Goal: Entertainment & Leisure: Consume media (video, audio)

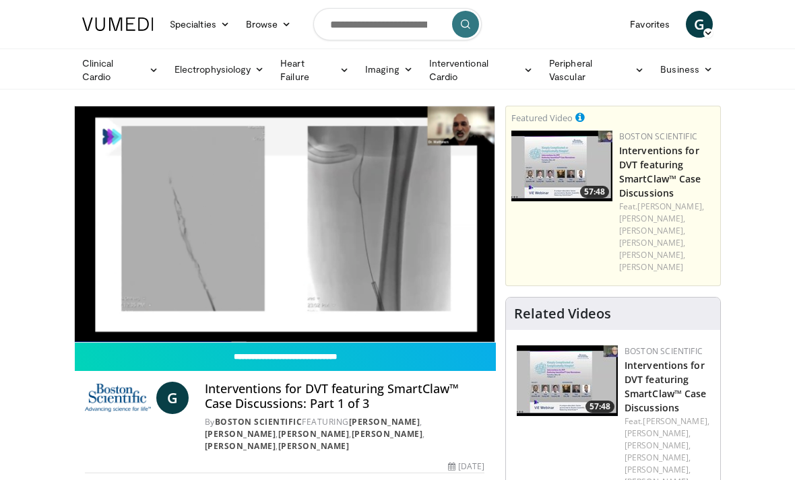
click at [626, 66] on link "Peripheral Vascular" at bounding box center [596, 70] width 111 height 27
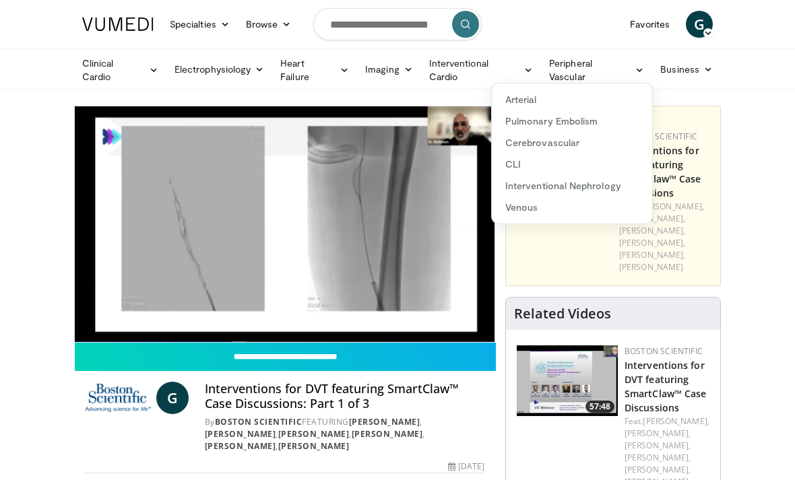
click at [531, 211] on link "Venous" at bounding box center [572, 208] width 160 height 22
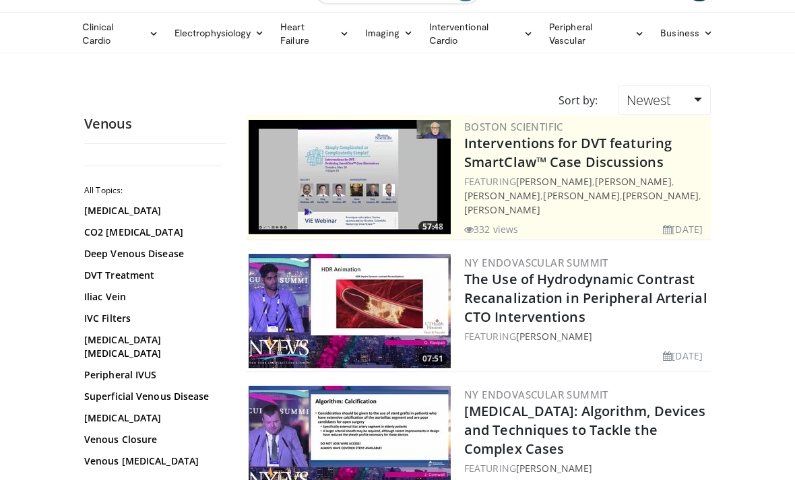
scroll to position [37, 0]
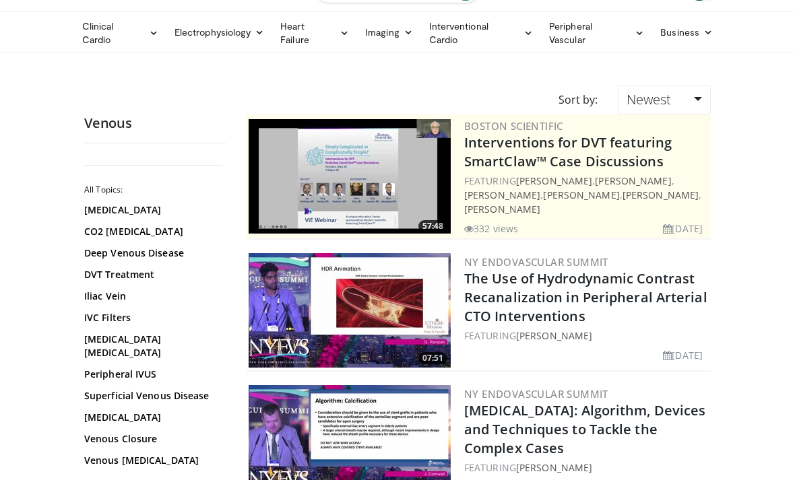
click at [166, 334] on link "Perforator Vein Ablation" at bounding box center [151, 346] width 135 height 27
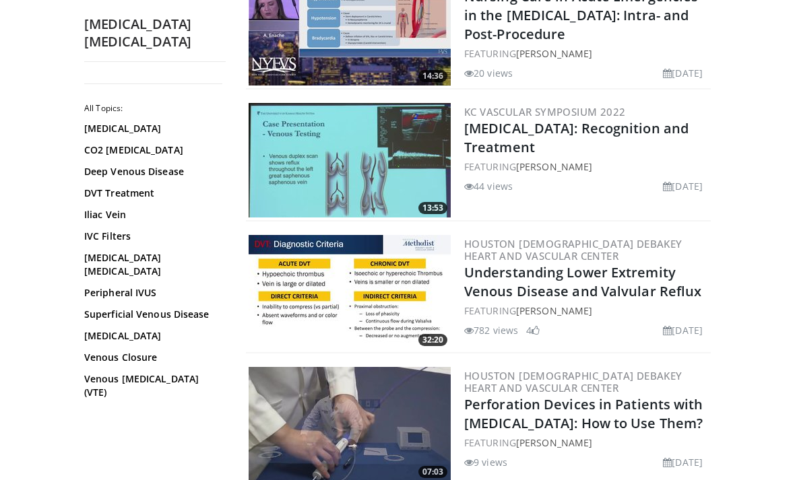
scroll to position [463, 0]
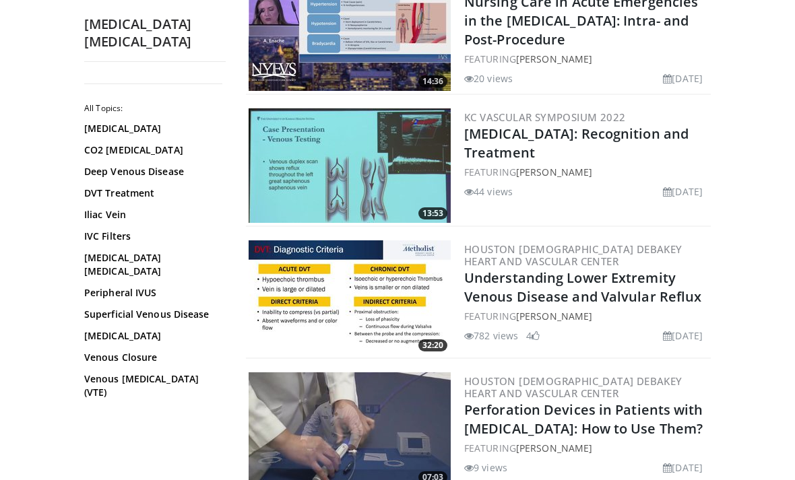
click at [337, 184] on img at bounding box center [349, 165] width 202 height 114
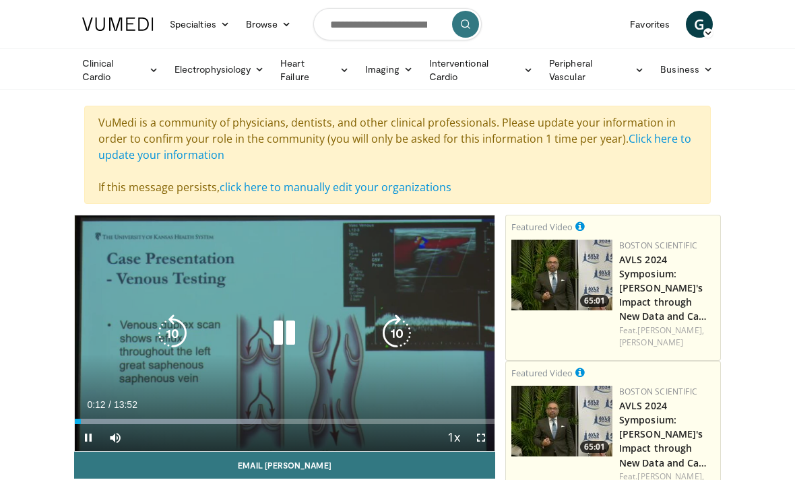
click at [296, 334] on icon "Video Player" at bounding box center [284, 333] width 38 height 38
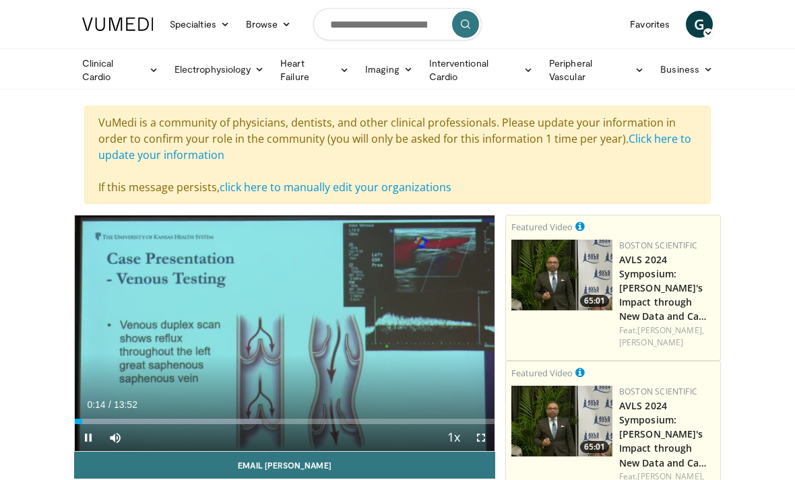
click at [471, 430] on span "Video Player" at bounding box center [480, 437] width 27 height 27
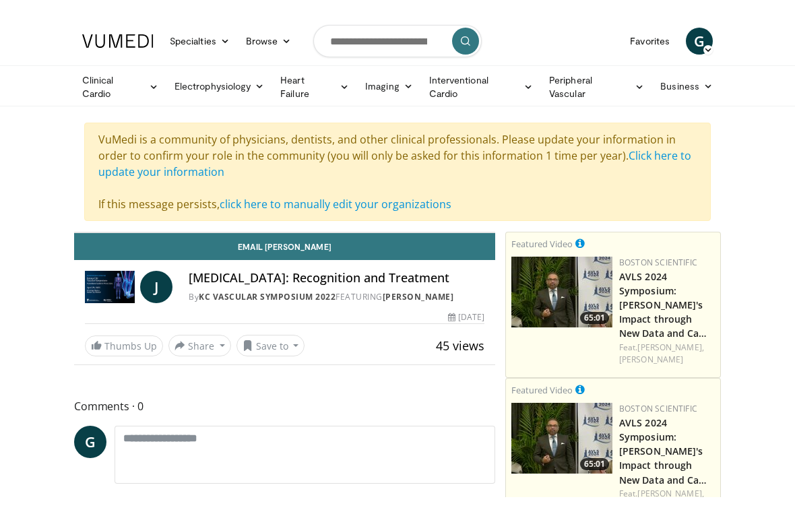
scroll to position [16, 0]
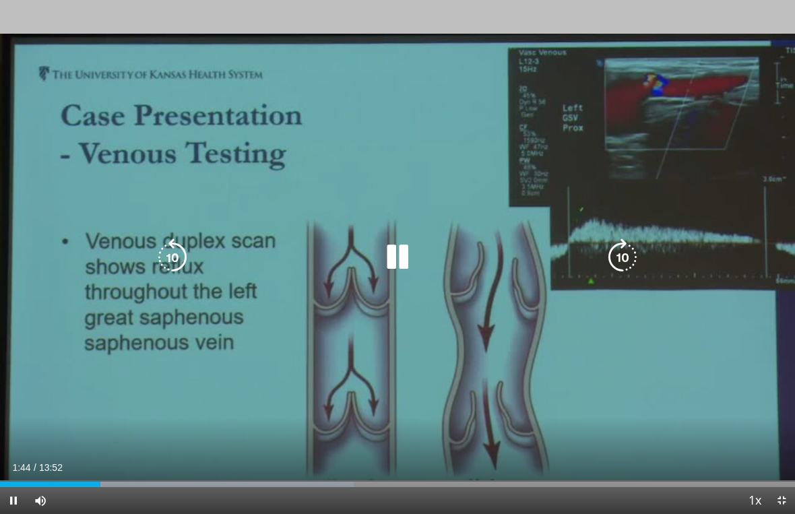
click at [403, 244] on icon "Video Player" at bounding box center [397, 257] width 38 height 38
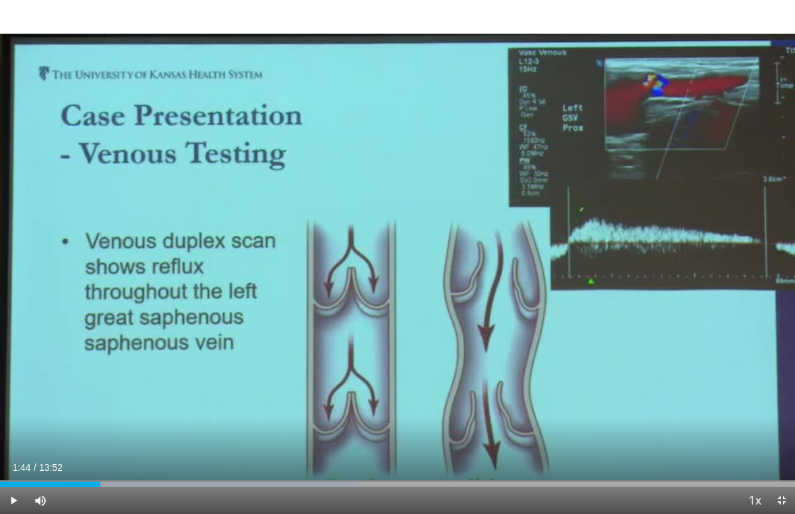
click at [425, 259] on div "10 seconds Tap to unmute" at bounding box center [397, 257] width 795 height 514
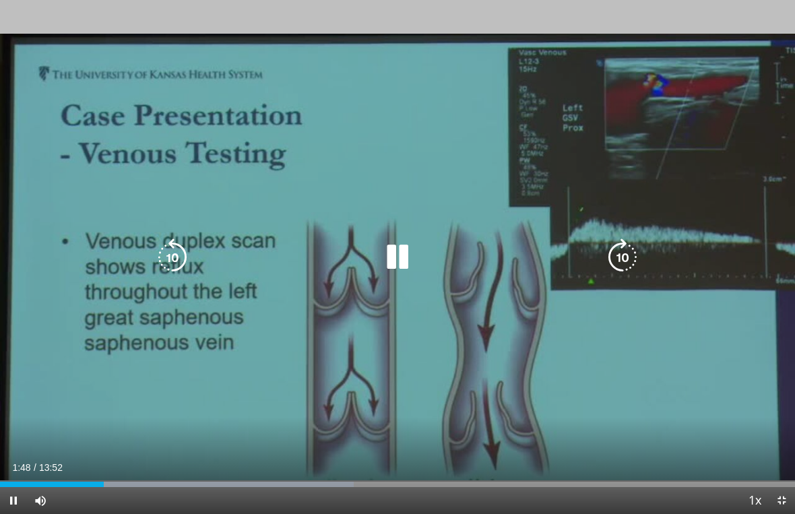
click at [174, 258] on icon "Video Player" at bounding box center [173, 257] width 38 height 38
click at [399, 263] on icon "Video Player" at bounding box center [397, 257] width 38 height 38
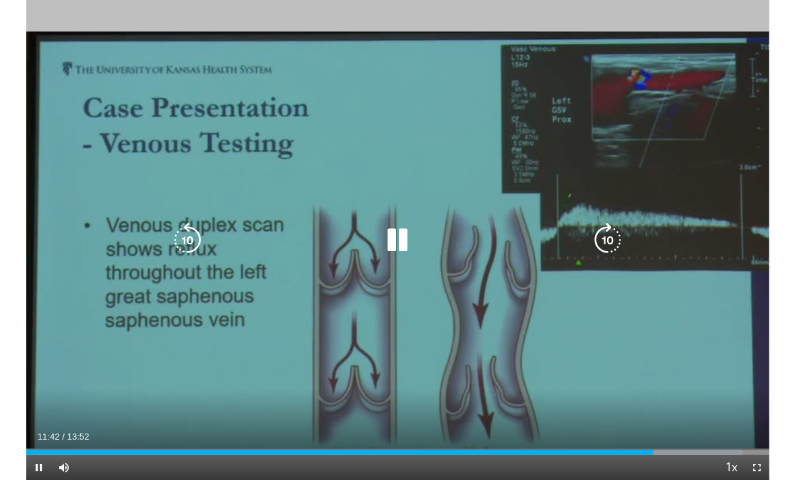
scroll to position [0, 0]
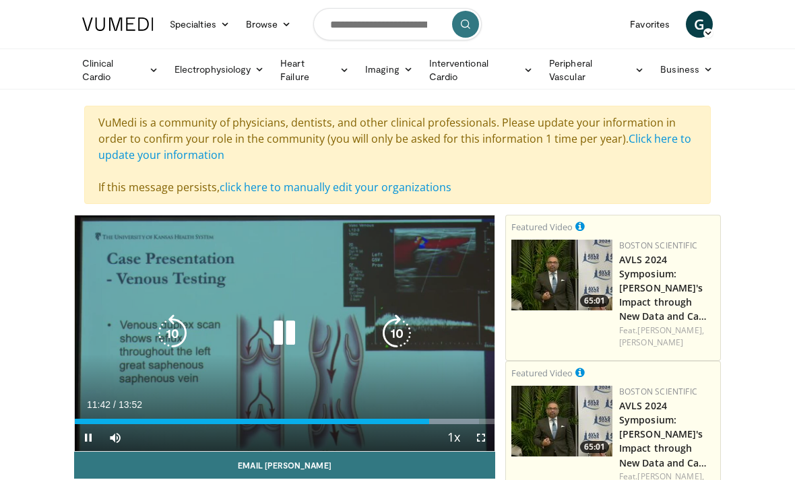
click at [293, 338] on icon "Video Player" at bounding box center [284, 333] width 38 height 38
